Goal: Check status

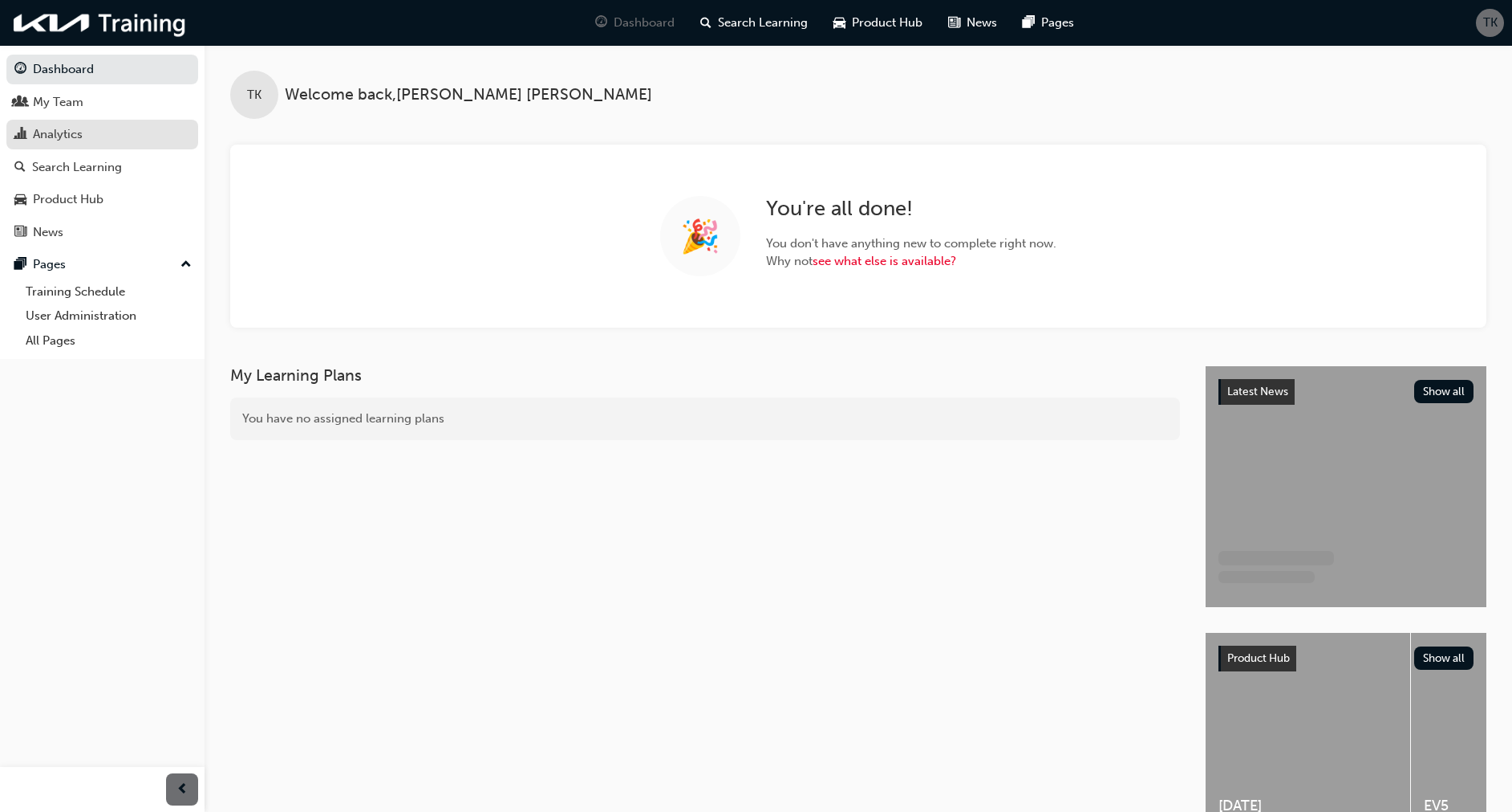
click at [74, 128] on div "Analytics" at bounding box center [58, 134] width 50 height 19
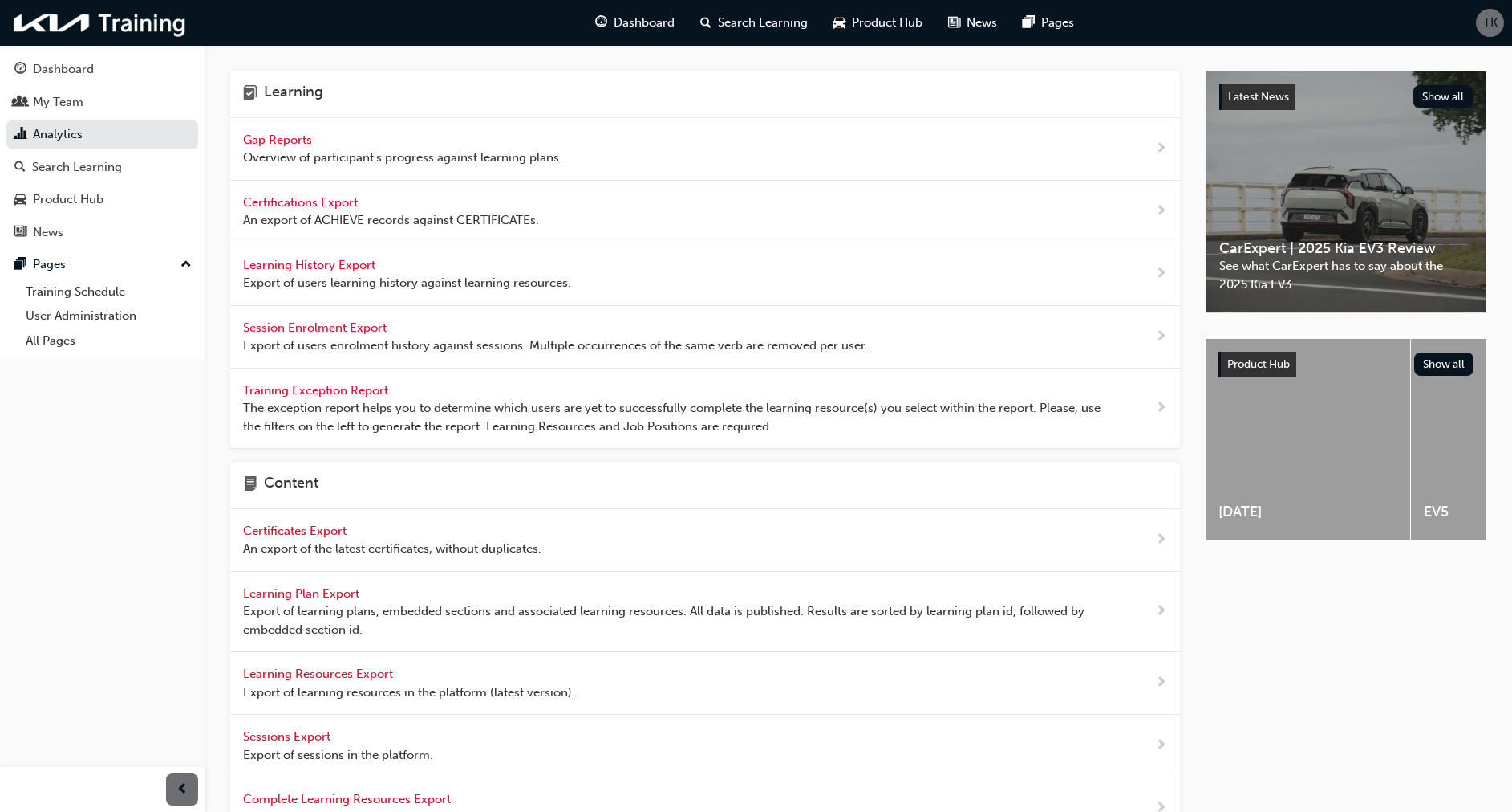
click at [287, 139] on span "Gap Reports" at bounding box center [279, 140] width 72 height 15
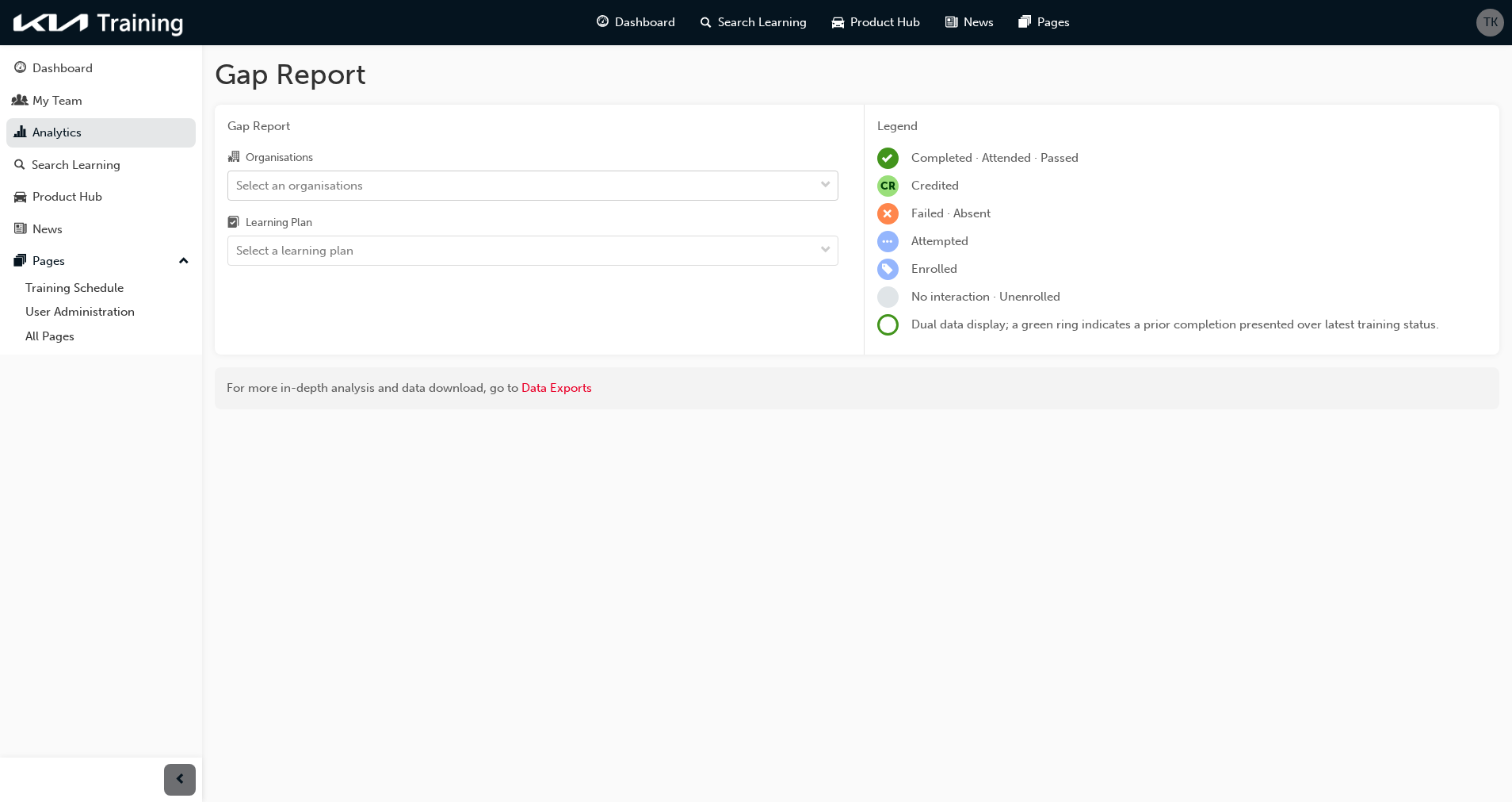
click at [332, 186] on div "Select an organisations" at bounding box center [300, 185] width 127 height 18
click at [238, 186] on input "Organisations Select an organisations" at bounding box center [237, 184] width 2 height 13
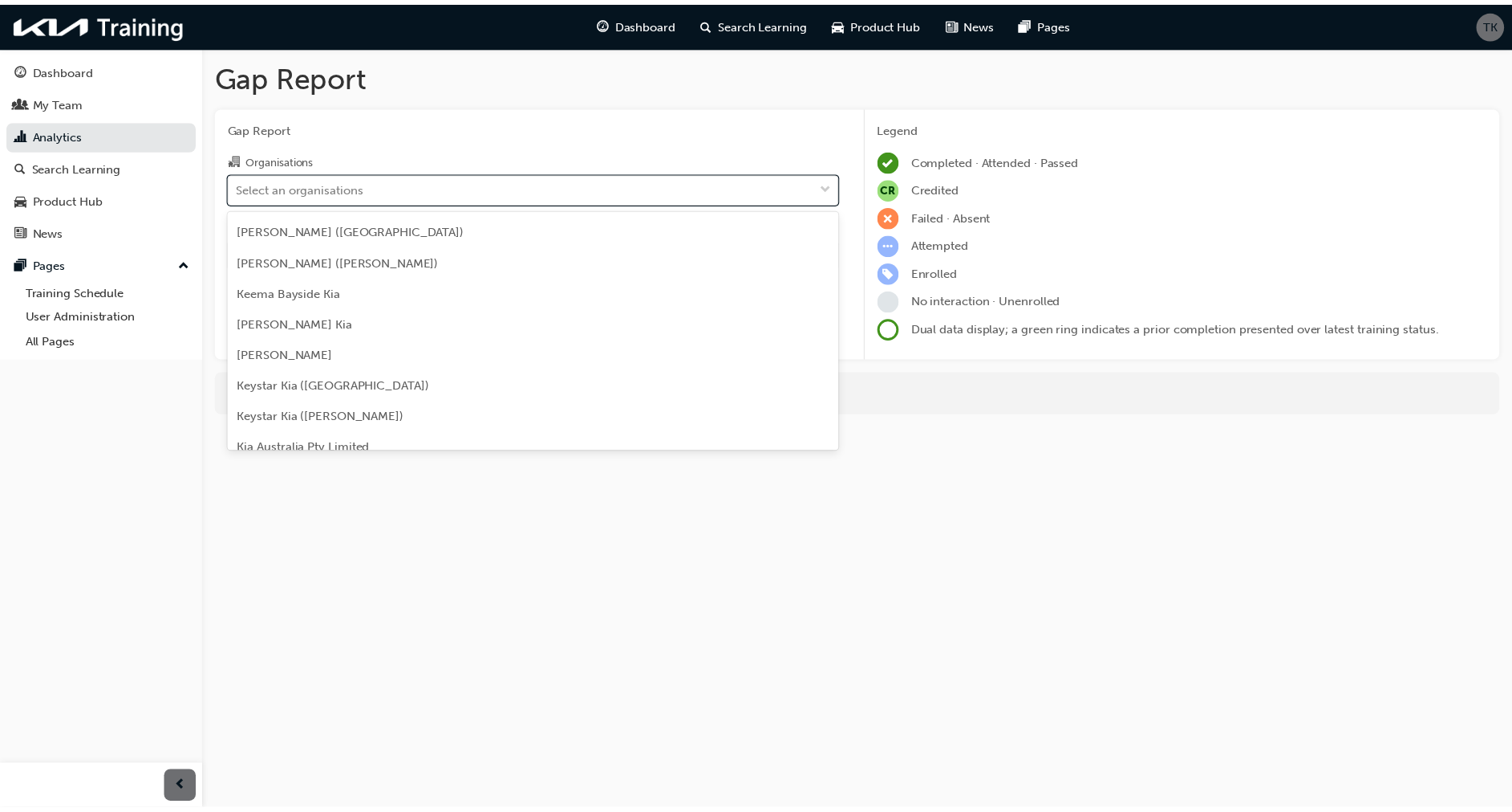
scroll to position [1859, 0]
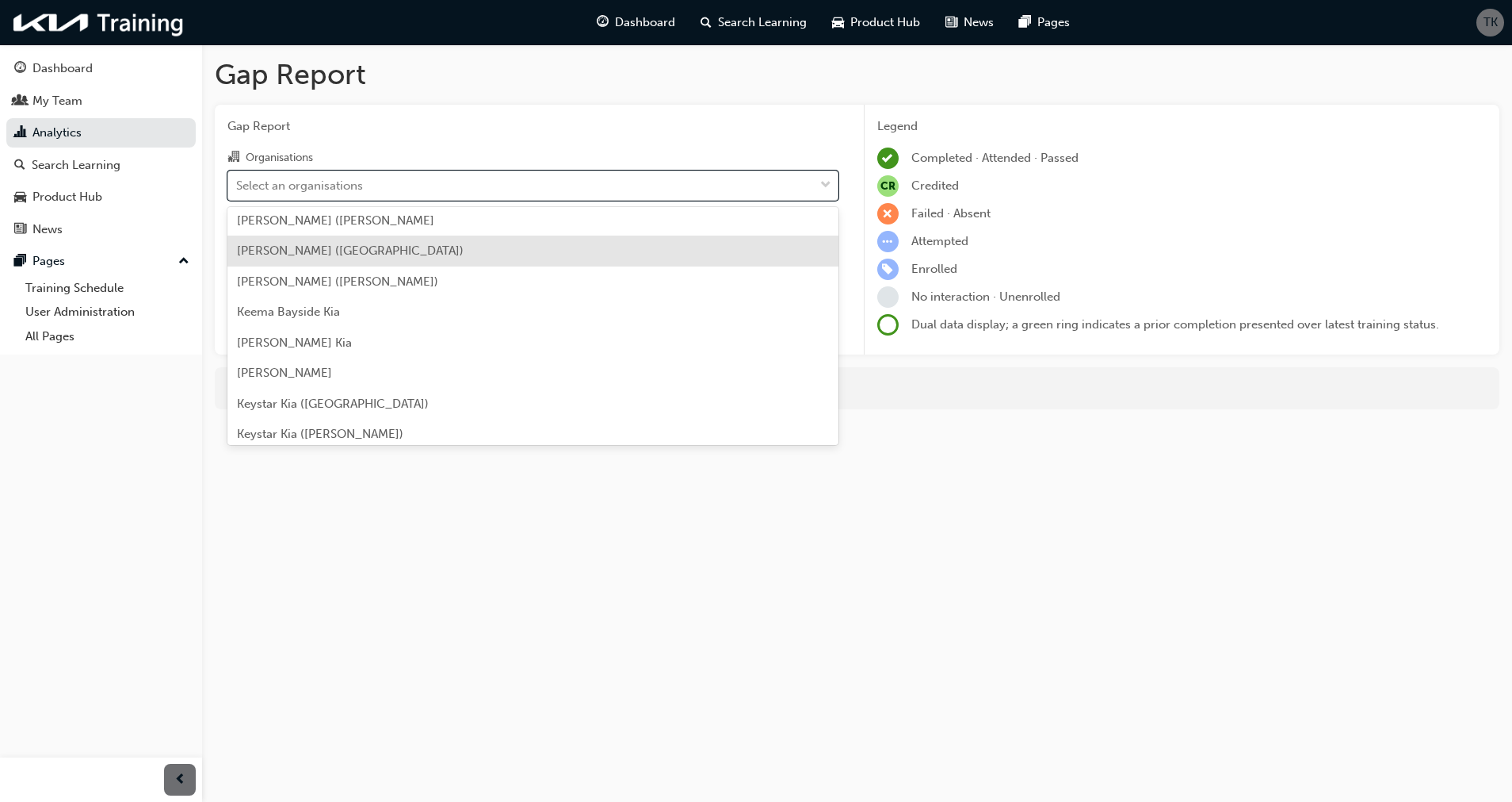
click at [426, 249] on div "[PERSON_NAME] ([GEOGRAPHIC_DATA])" at bounding box center [533, 251] width 611 height 31
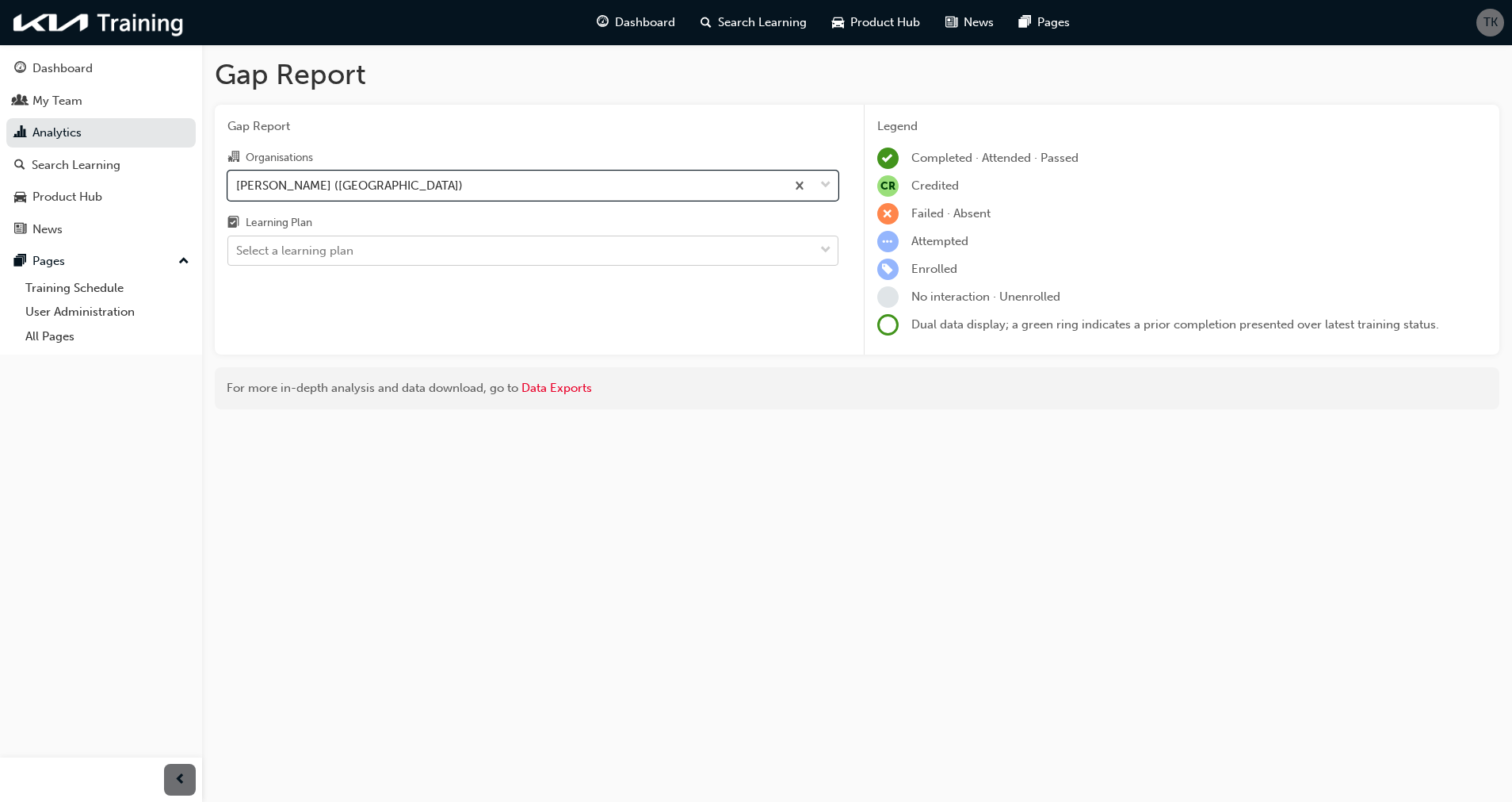
click at [384, 250] on div "Select a learning plan" at bounding box center [521, 251] width 586 height 28
click at [238, 250] on input "Learning Plan Select a learning plan" at bounding box center [237, 251] width 2 height 13
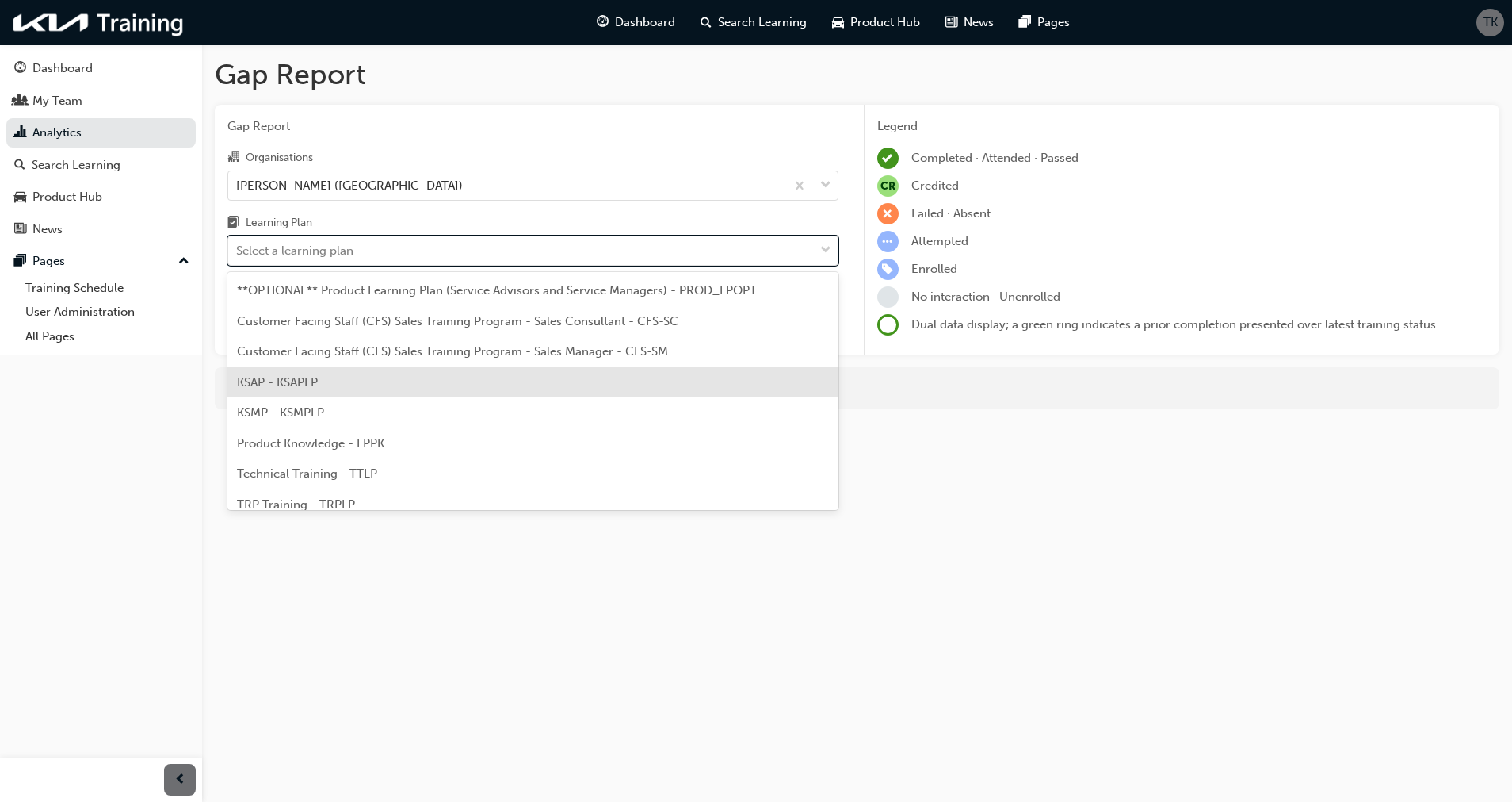
click at [340, 373] on div "KSAP - KSAPLP" at bounding box center [533, 383] width 611 height 31
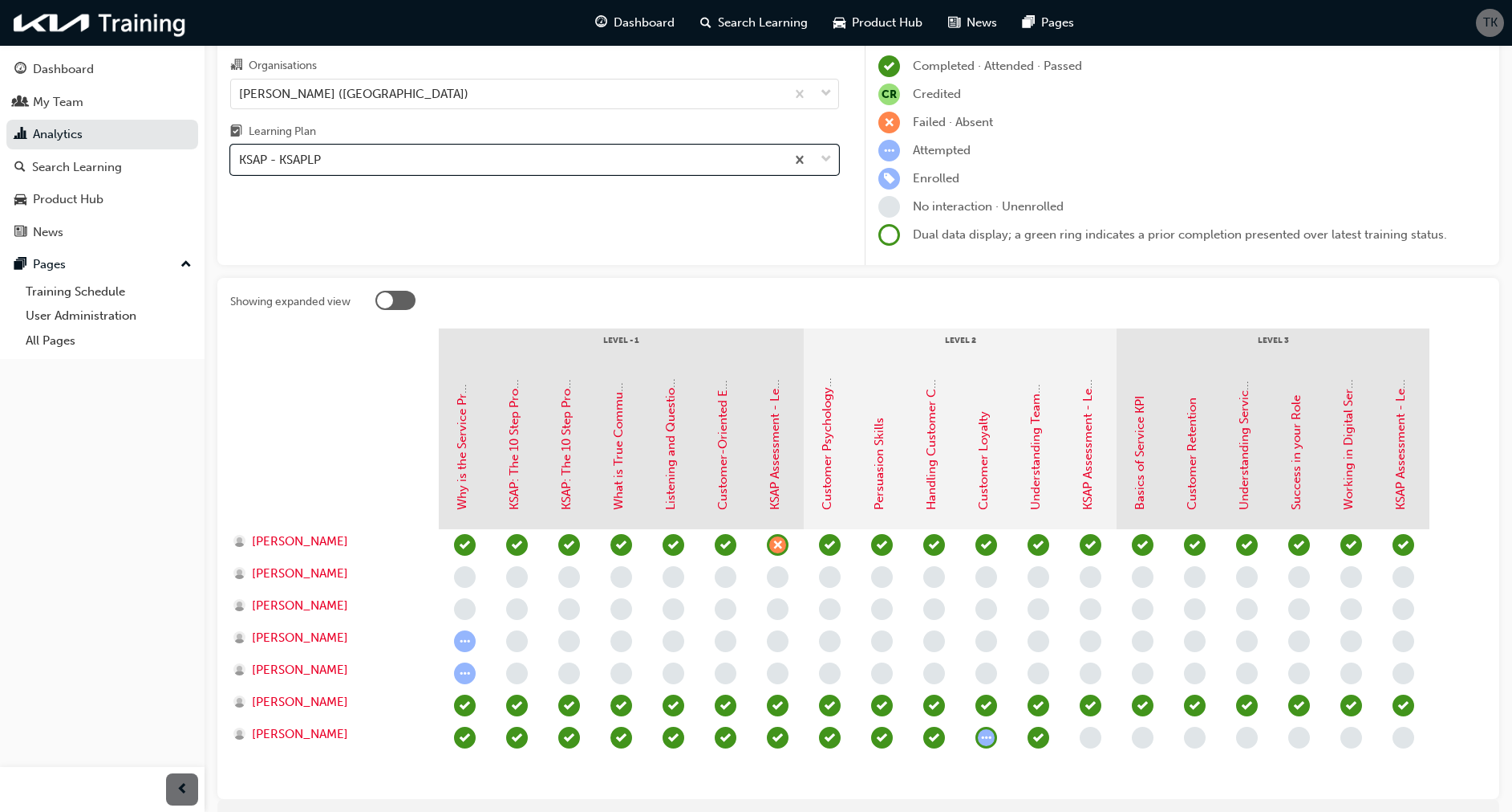
scroll to position [102, 0]
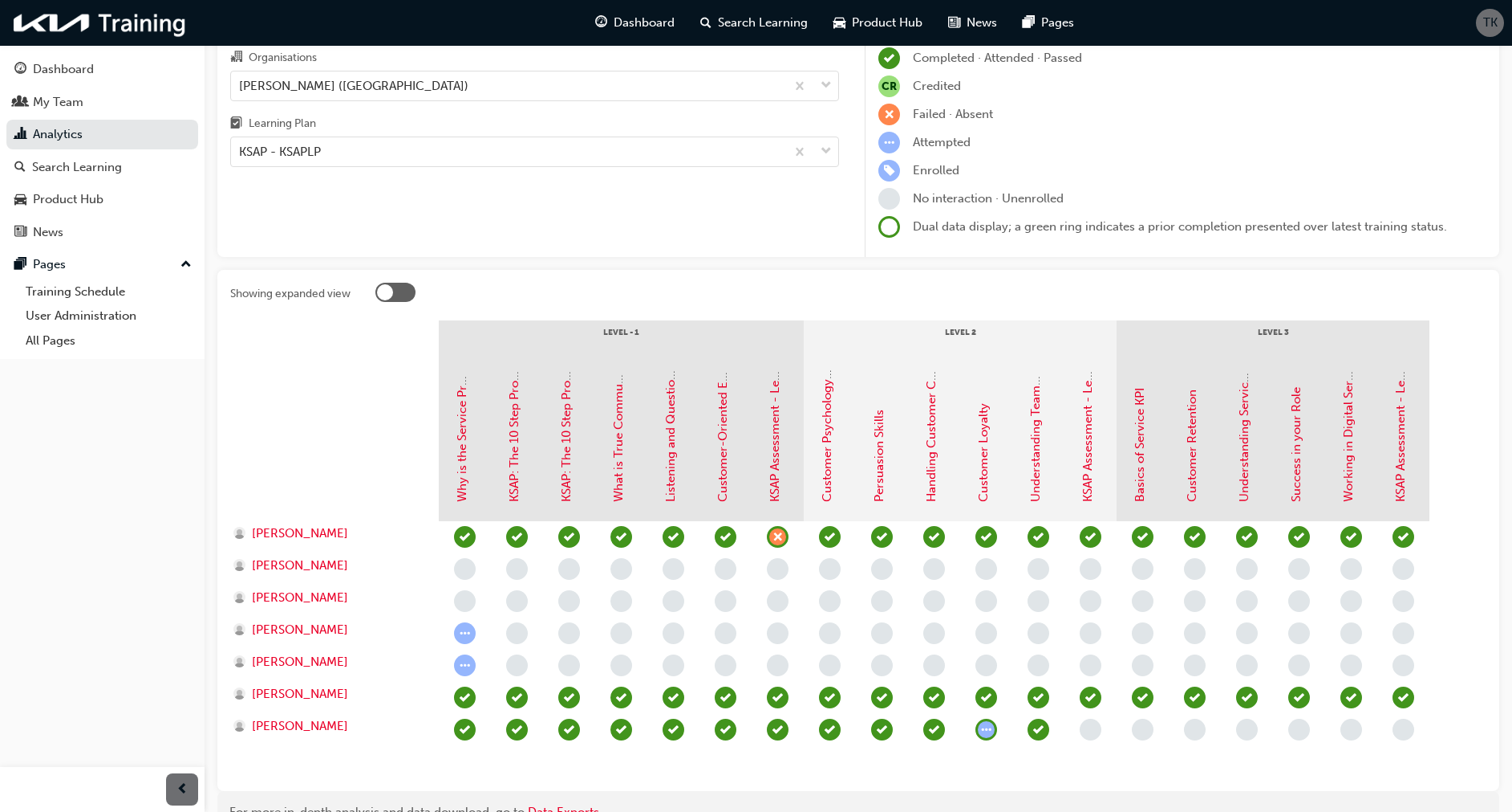
click at [340, 608] on div "[PERSON_NAME]" at bounding box center [335, 601] width 209 height 32
click at [369, 668] on div "[PERSON_NAME]" at bounding box center [328, 662] width 190 height 19
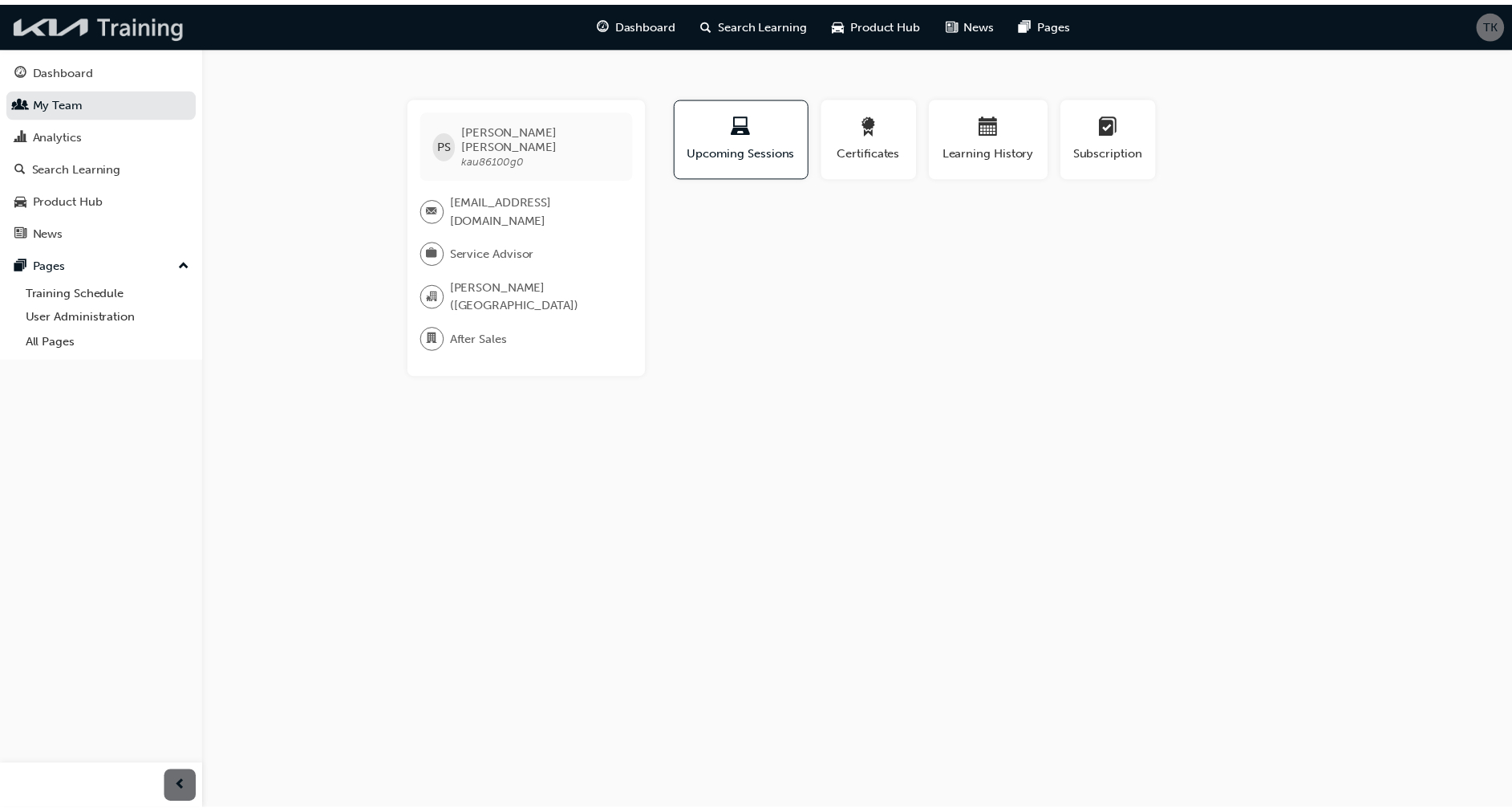
scroll to position [102, 0]
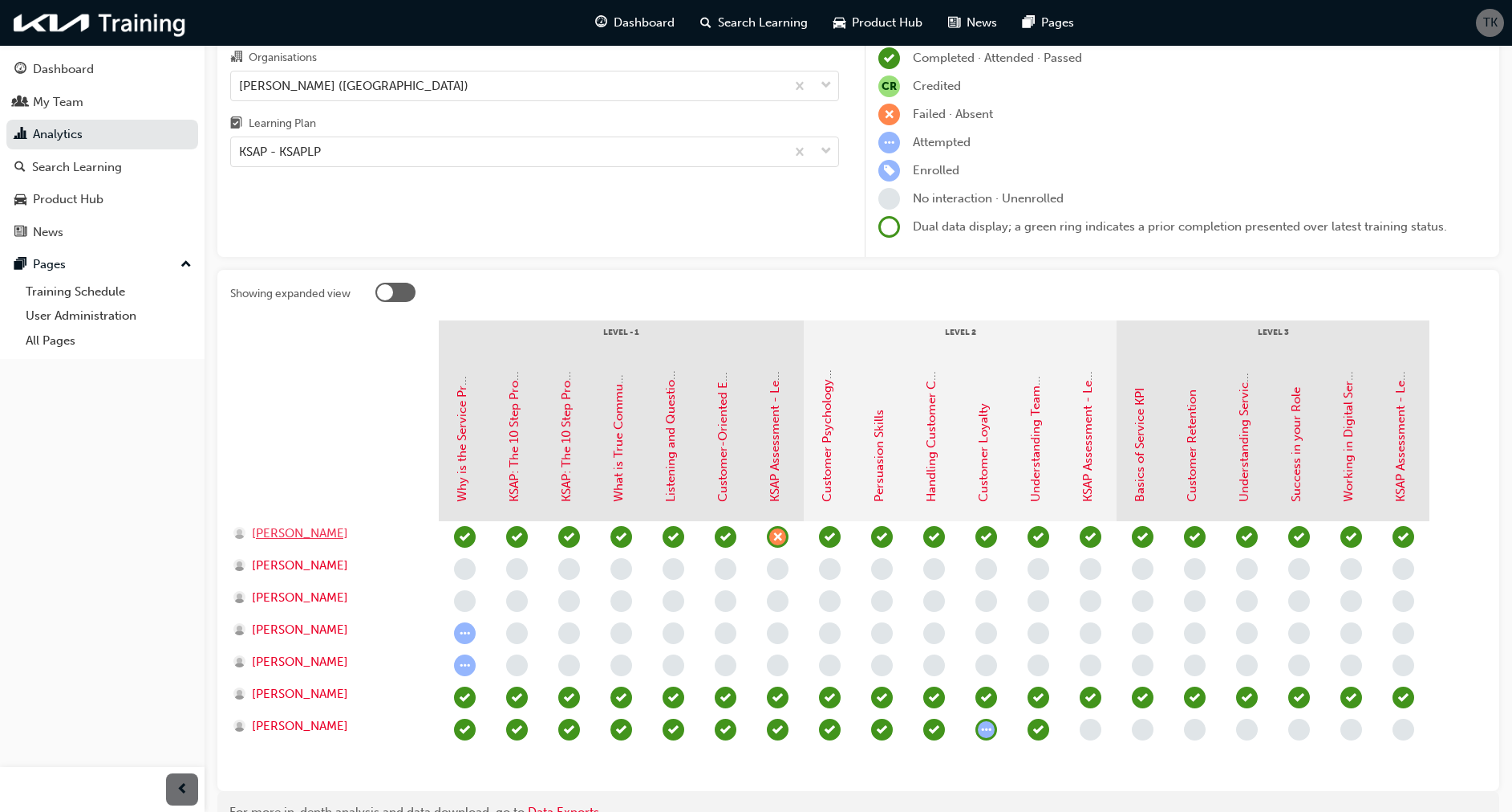
click at [306, 532] on span "[PERSON_NAME]" at bounding box center [299, 533] width 97 height 19
